Goal: Book appointment/travel/reservation

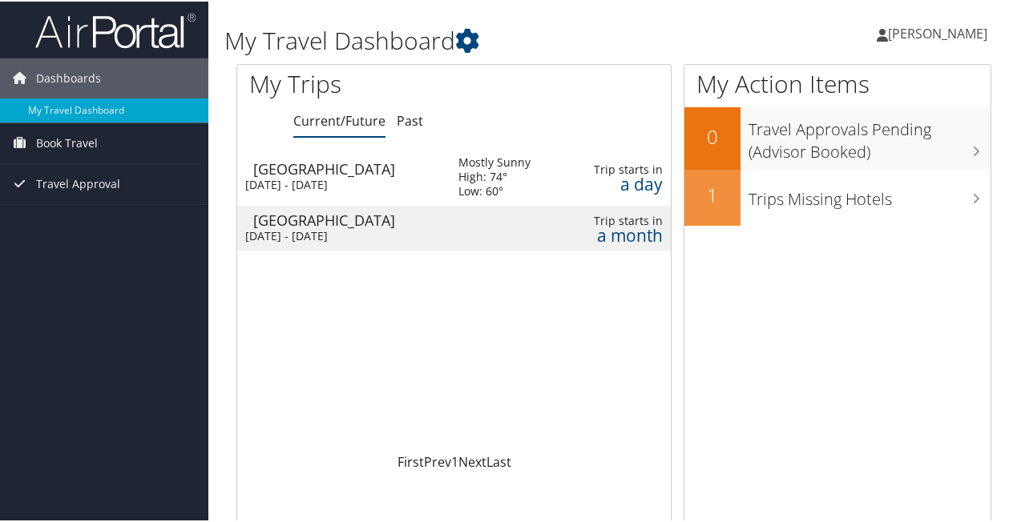
click at [308, 224] on div "Atlanta" at bounding box center [347, 219] width 189 height 14
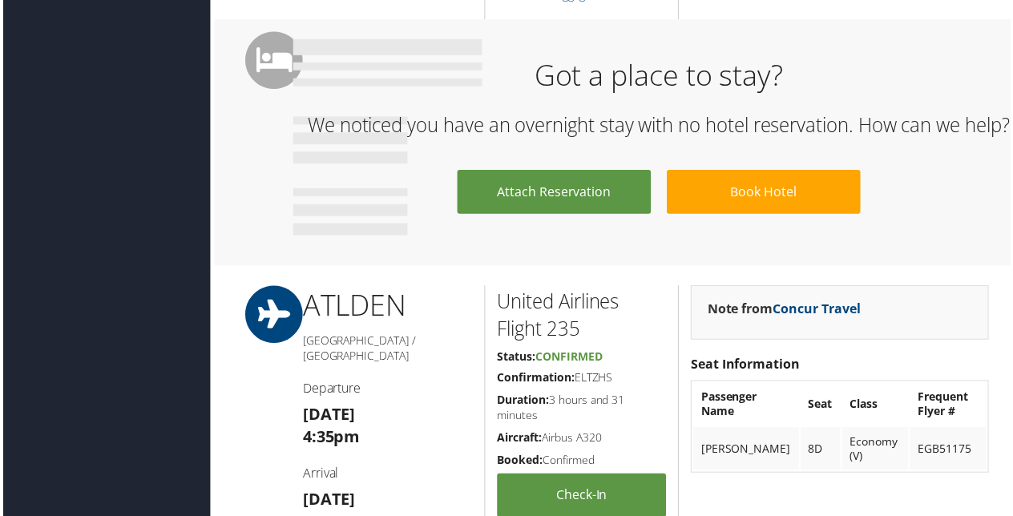
scroll to position [766, 0]
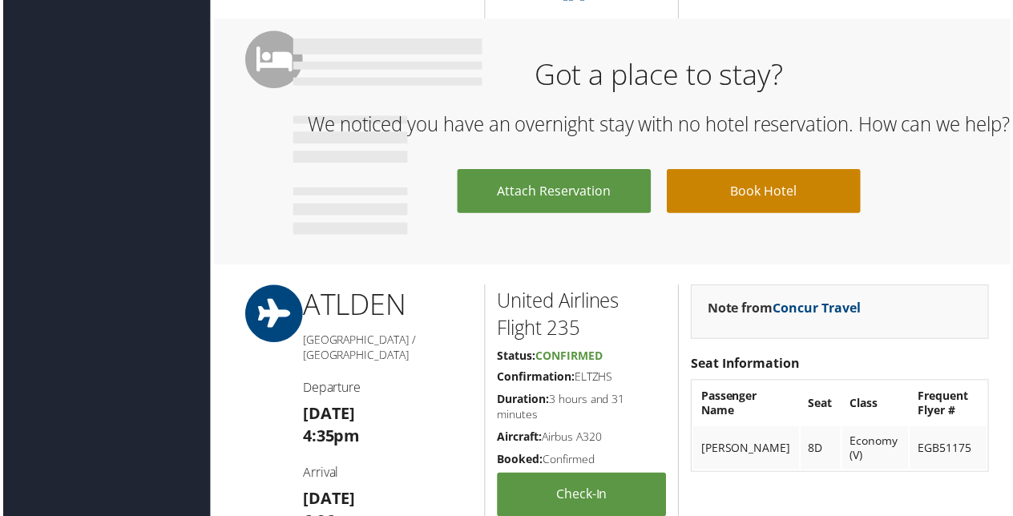
click at [752, 211] on link "Book Hotel" at bounding box center [764, 192] width 195 height 44
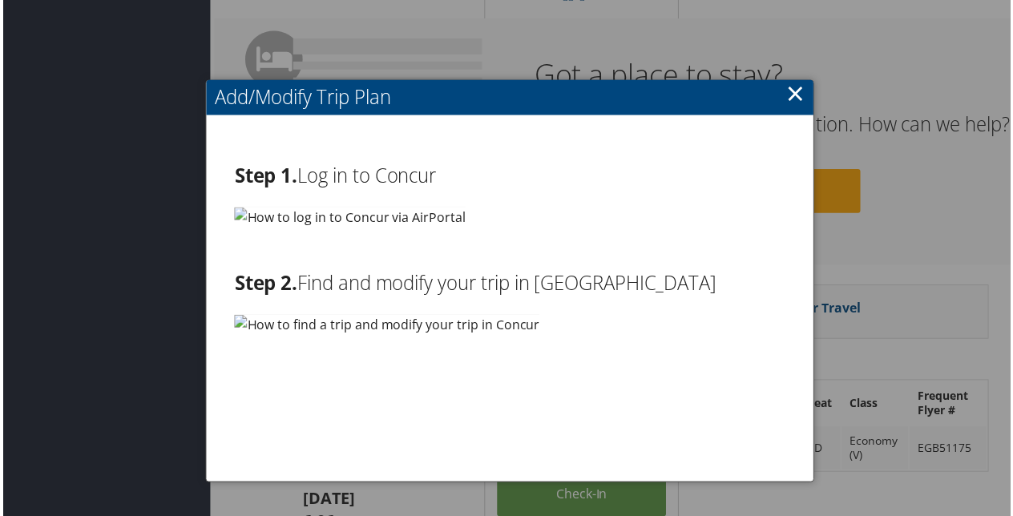
click at [793, 91] on link "×" at bounding box center [797, 94] width 18 height 32
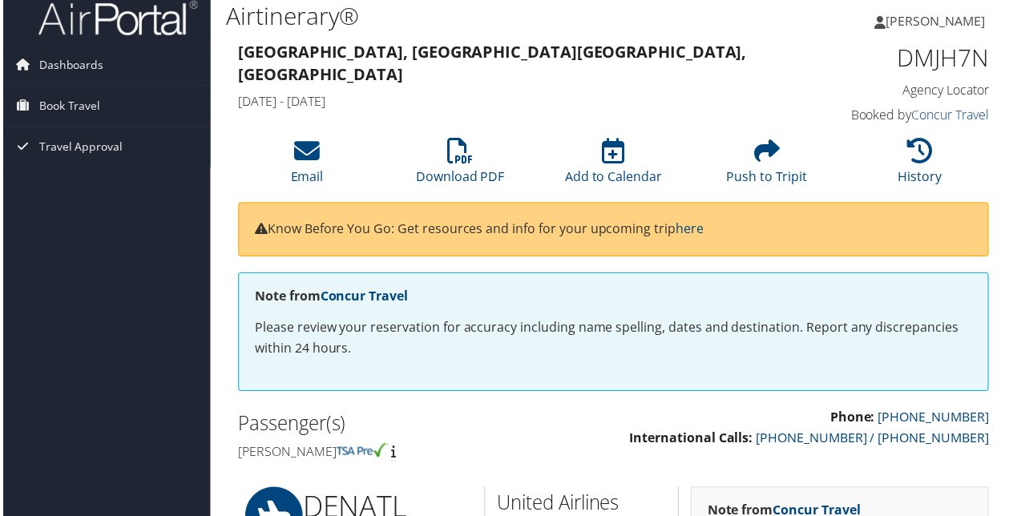
scroll to position [0, 0]
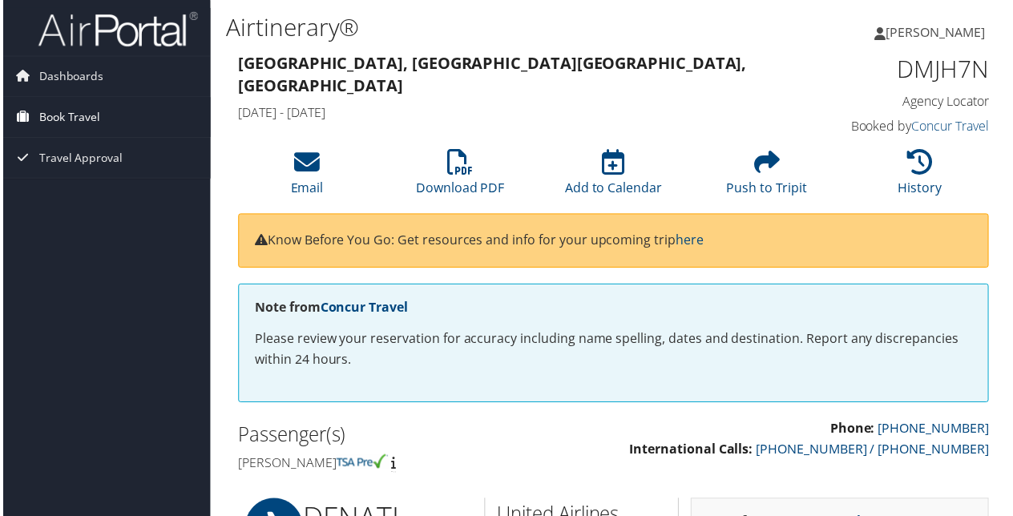
click at [61, 122] on span "Book Travel" at bounding box center [67, 118] width 62 height 40
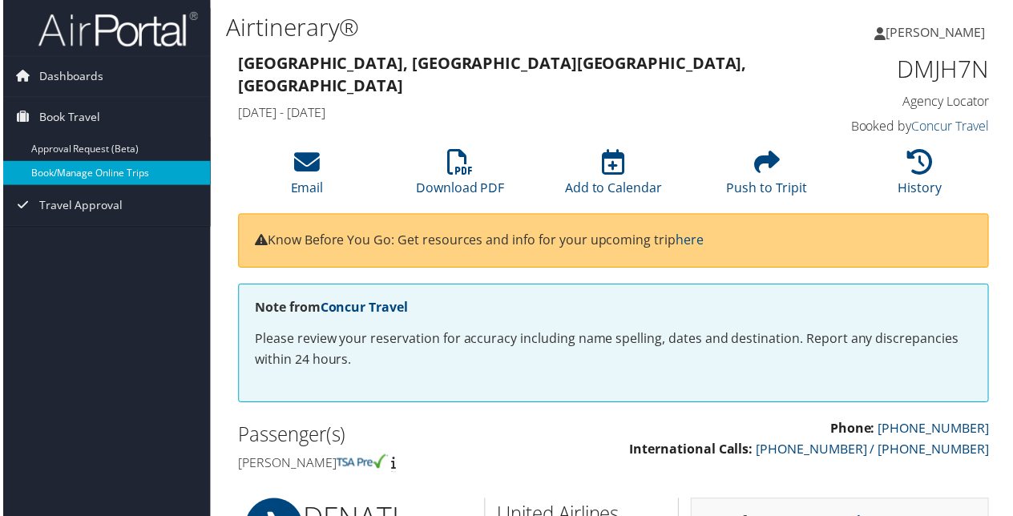
click at [73, 169] on link "Book/Manage Online Trips" at bounding box center [104, 174] width 208 height 24
